Goal: Check status

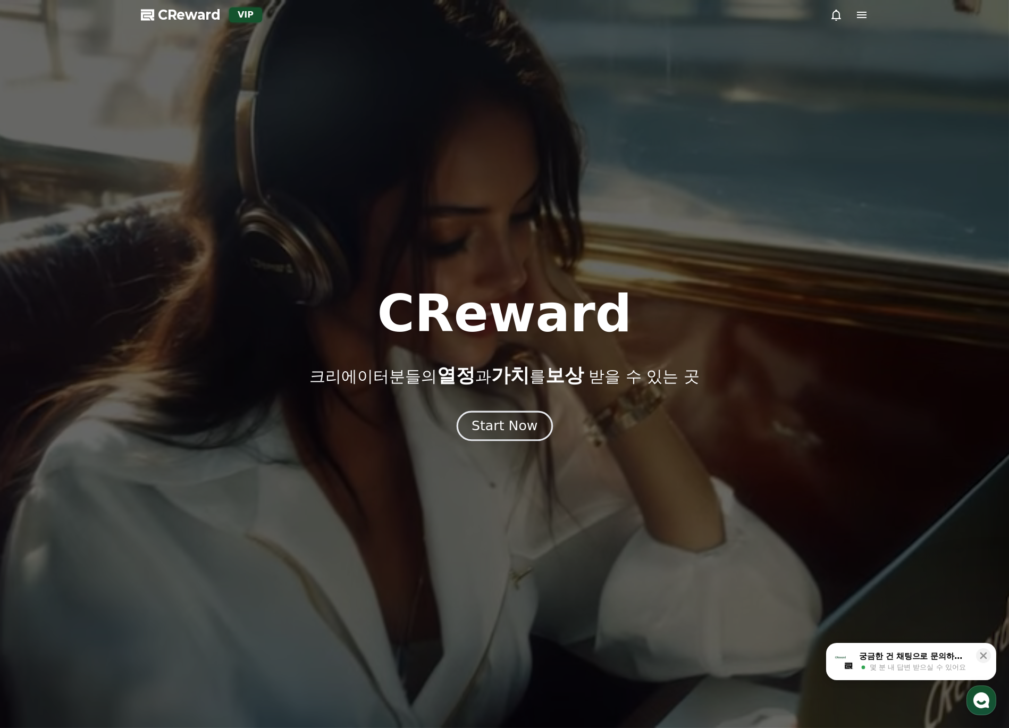
click at [516, 434] on div "Start Now" at bounding box center [504, 426] width 66 height 18
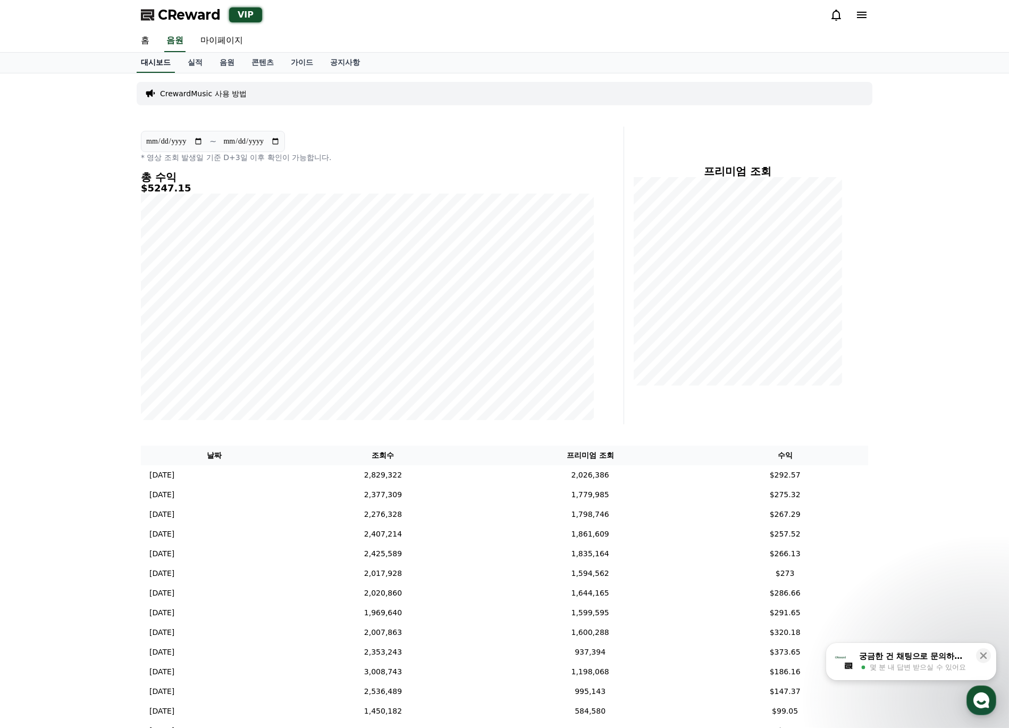
click at [163, 66] on link "대시보드" at bounding box center [156, 63] width 38 height 20
click at [192, 62] on link "실적" at bounding box center [195, 63] width 32 height 20
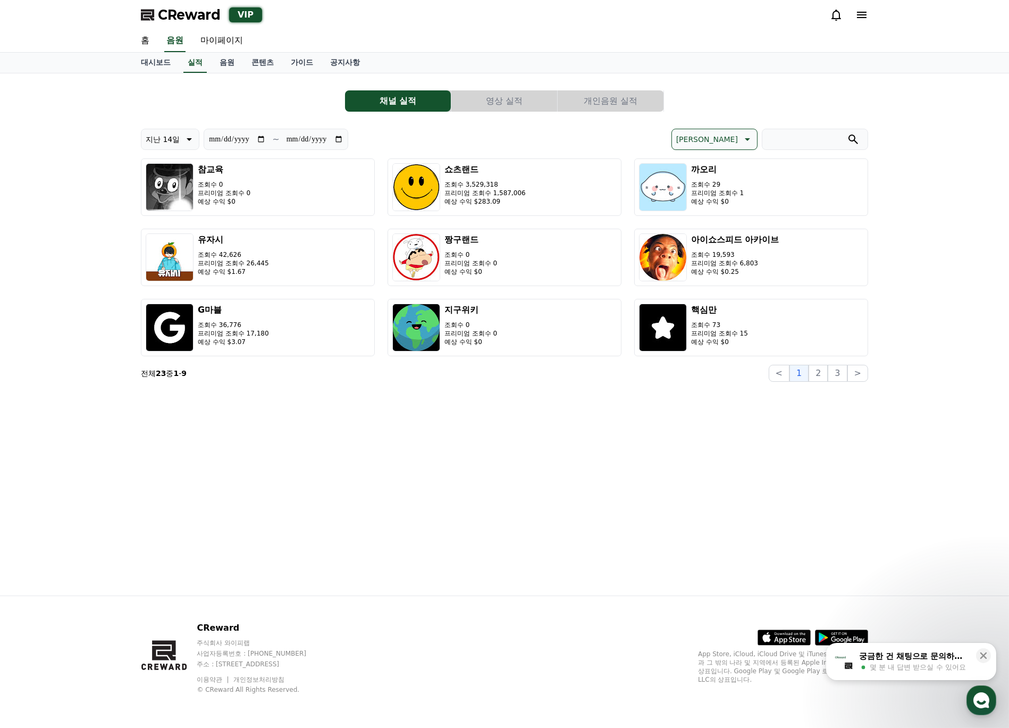
click at [615, 105] on button "개인음원 실적" at bounding box center [611, 100] width 106 height 21
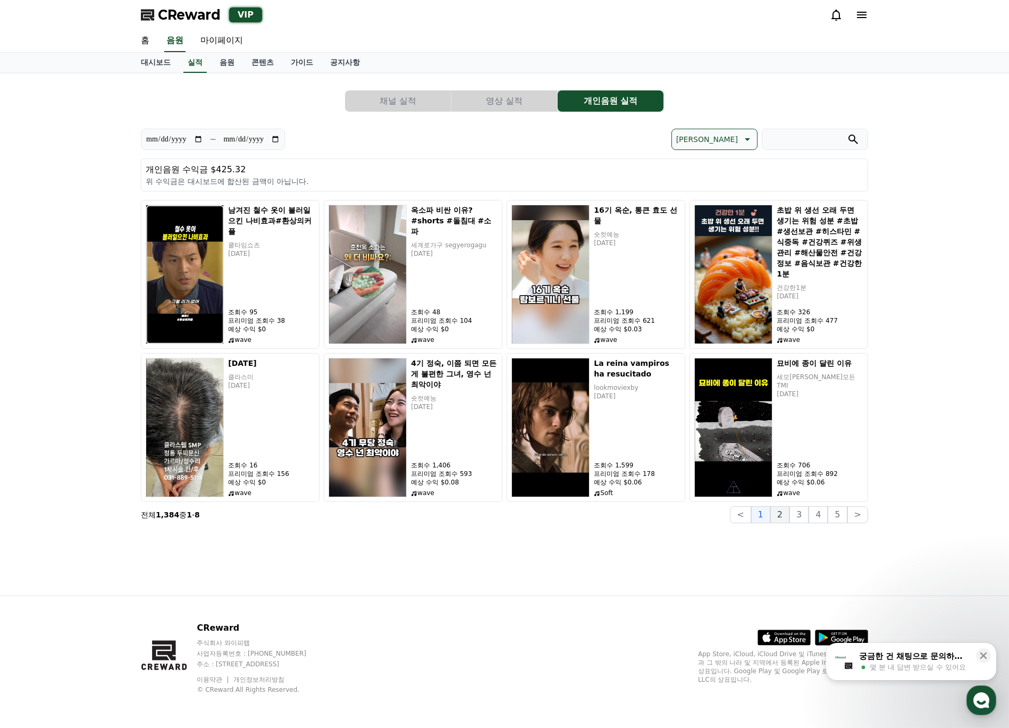
click at [789, 520] on button "2" at bounding box center [779, 514] width 19 height 17
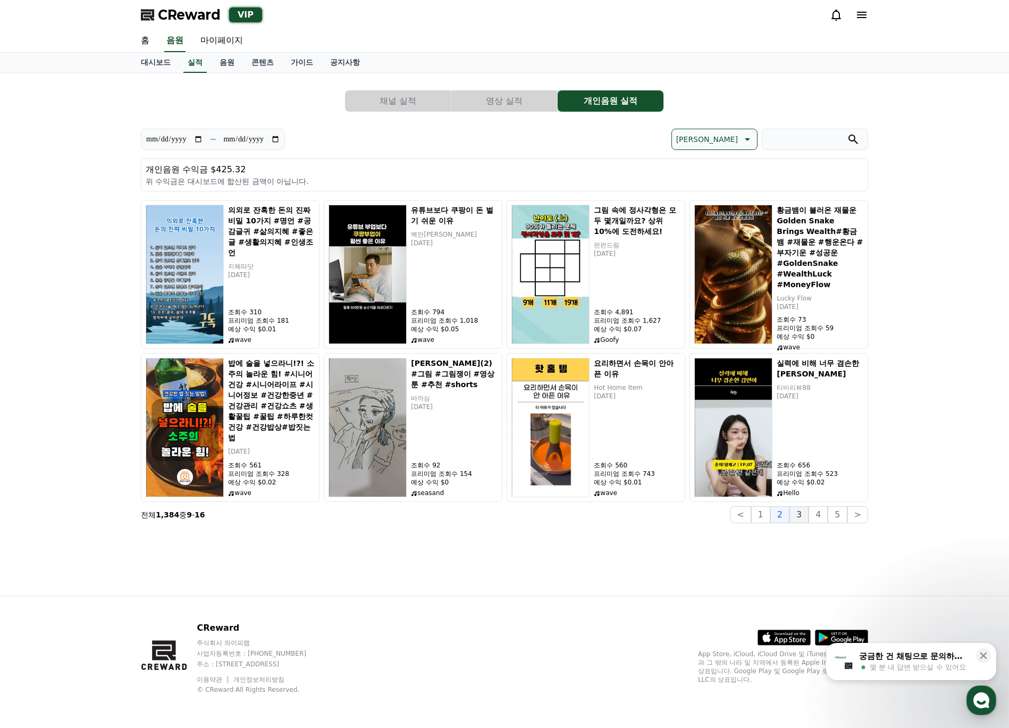
click at [801, 519] on button "3" at bounding box center [798, 514] width 19 height 17
